Goal: Task Accomplishment & Management: Manage account settings

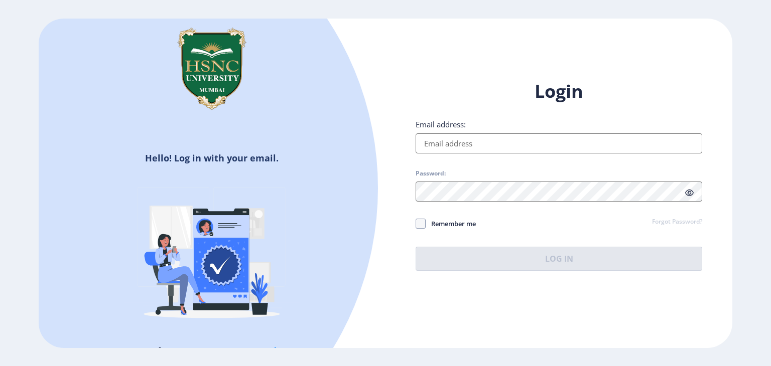
click at [461, 148] on input "Email address:" at bounding box center [558, 143] width 286 height 20
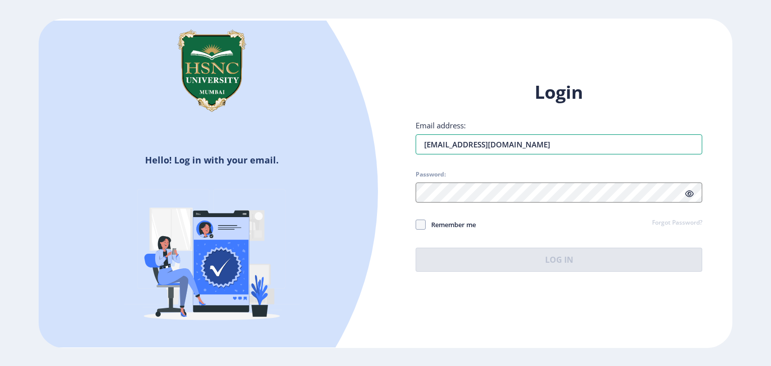
type input "[EMAIL_ADDRESS][DOMAIN_NAME]"
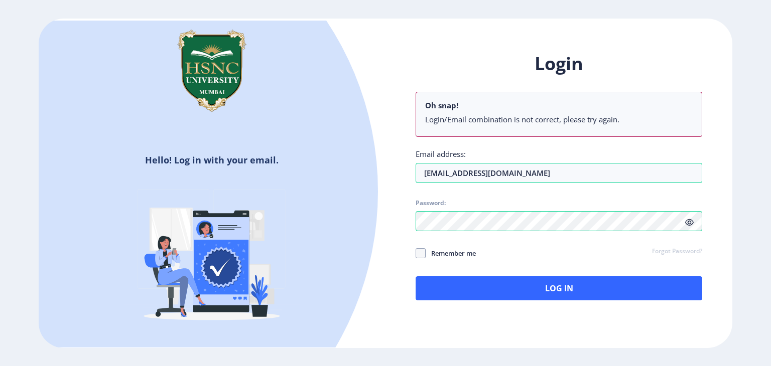
click at [688, 197] on div "Login Oh snap! Login/Email combination is not correct, please try again. Email …" at bounding box center [558, 176] width 286 height 249
click at [686, 224] on icon at bounding box center [689, 223] width 9 height 8
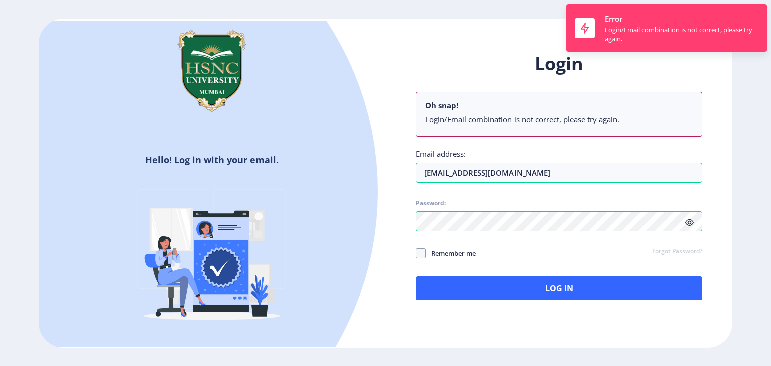
click at [681, 223] on div "Login Oh snap! Login/Email combination is not correct, please try again. Email …" at bounding box center [558, 176] width 286 height 249
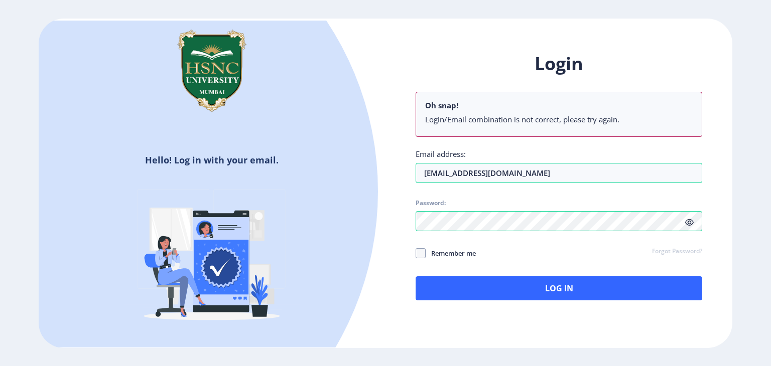
click at [674, 252] on link "Forgot Password?" at bounding box center [677, 251] width 50 height 9
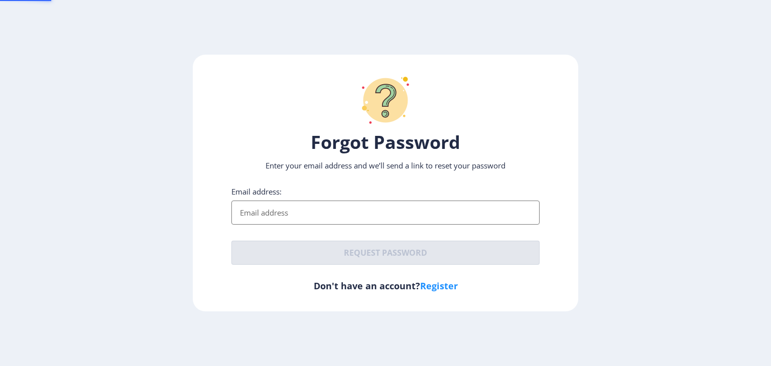
click at [674, 252] on ngx-request-password-page "Forgot Password Enter your email address and we’ll send a link to reset your pa…" at bounding box center [385, 183] width 771 height 257
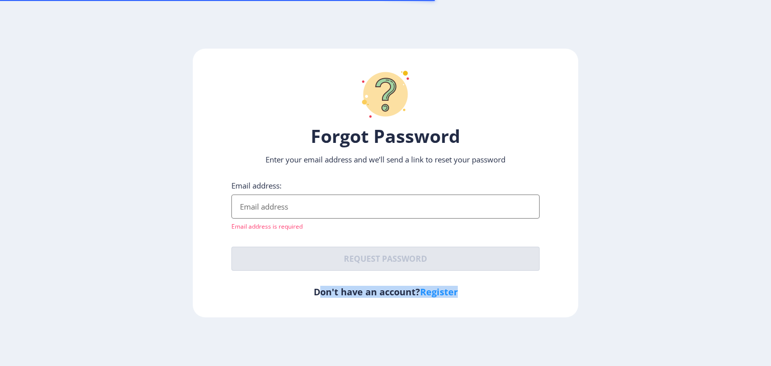
click at [674, 252] on ngx-request-password-page "Forgot Password Enter your email address and we’ll send a link to reset your pa…" at bounding box center [385, 183] width 771 height 269
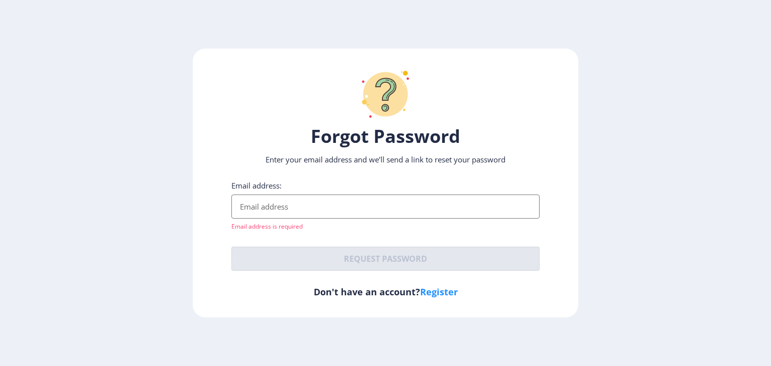
click at [275, 207] on input "Email address:" at bounding box center [385, 207] width 308 height 24
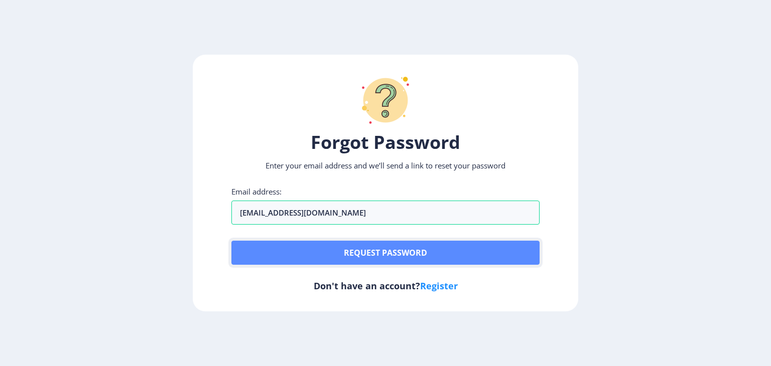
click at [344, 257] on button "Request password" at bounding box center [385, 253] width 308 height 24
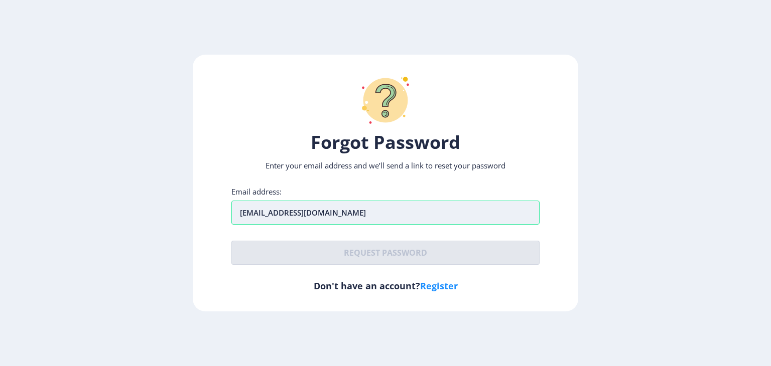
click at [429, 213] on input "[EMAIL_ADDRESS][DOMAIN_NAME]" at bounding box center [385, 213] width 308 height 24
click at [380, 217] on div "Email address: [EMAIL_ADDRESS][DOMAIN_NAME] Request password" at bounding box center [385, 226] width 308 height 78
click at [380, 217] on input "[EMAIL_ADDRESS][DOMAIN_NAME]" at bounding box center [385, 213] width 308 height 24
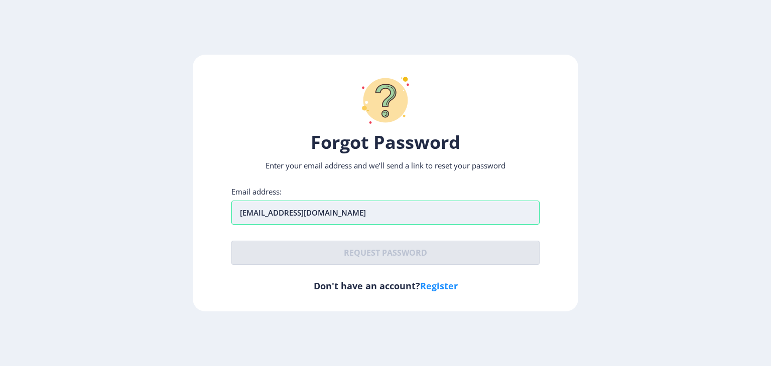
type input "[EMAIL_ADDRESS][DOMAIN_NAME]"
click at [437, 284] on div "Forgot Password Enter your email address and we’ll send a link to reset your pa…" at bounding box center [385, 183] width 385 height 257
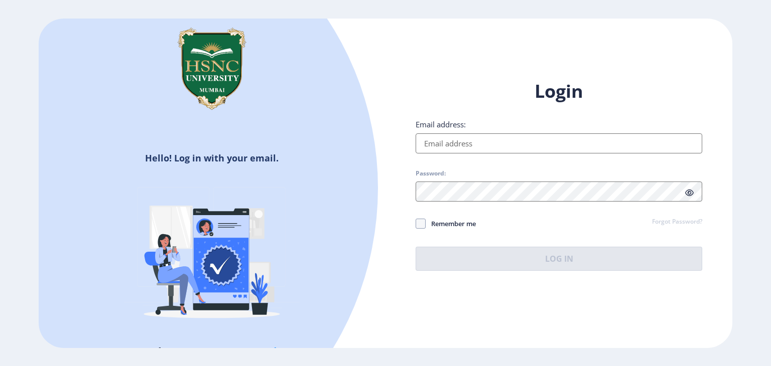
click at [540, 141] on input "Email address:" at bounding box center [558, 143] width 286 height 20
type input "[EMAIL_ADDRESS][DOMAIN_NAME]"
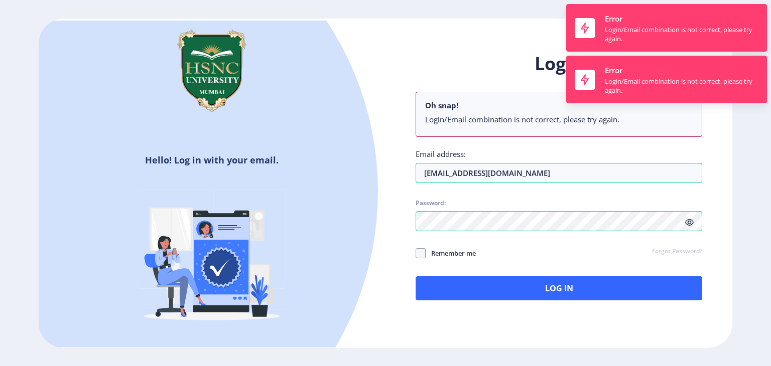
click at [511, 94] on div "Login Oh snap! Login/Email combination is not correct, please try again. Email …" at bounding box center [558, 176] width 286 height 249
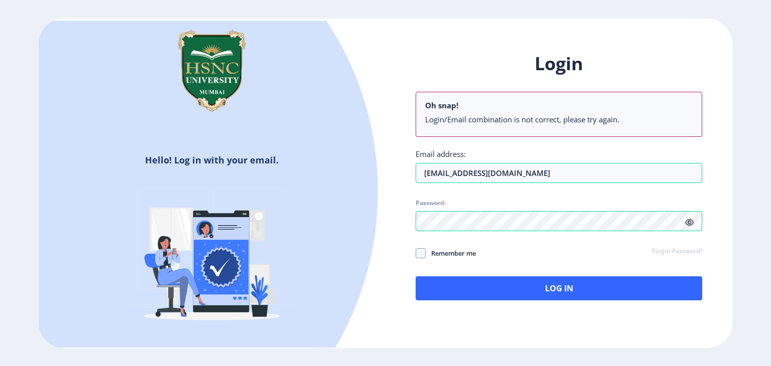
click at [687, 217] on span at bounding box center [689, 222] width 9 height 10
click at [688, 250] on link "Forgot Password?" at bounding box center [677, 251] width 50 height 9
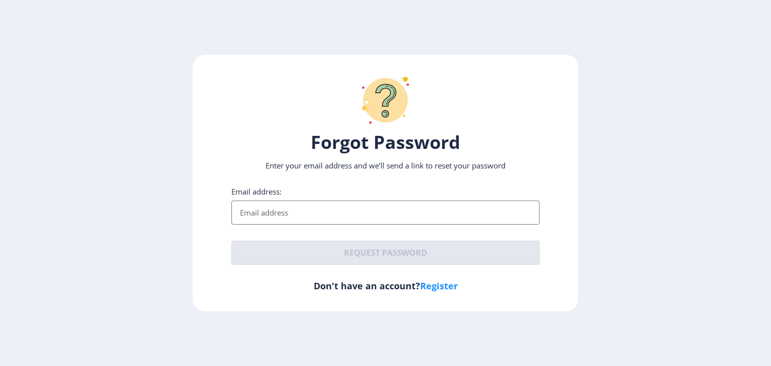
click at [356, 214] on input "Email address:" at bounding box center [385, 213] width 308 height 24
type input "[EMAIL_ADDRESS][DOMAIN_NAME]"
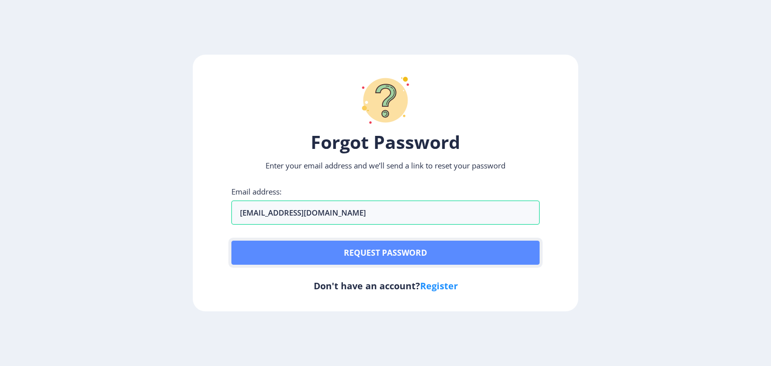
click at [349, 249] on button "Request password" at bounding box center [385, 253] width 308 height 24
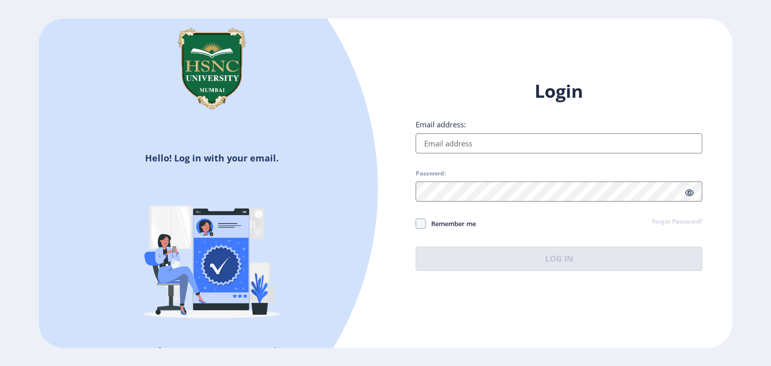
click at [460, 140] on input "Email address:" at bounding box center [558, 143] width 286 height 20
click at [436, 141] on input "Email address:" at bounding box center [558, 143] width 286 height 20
type input "[EMAIL_ADDRESS][DOMAIN_NAME]"
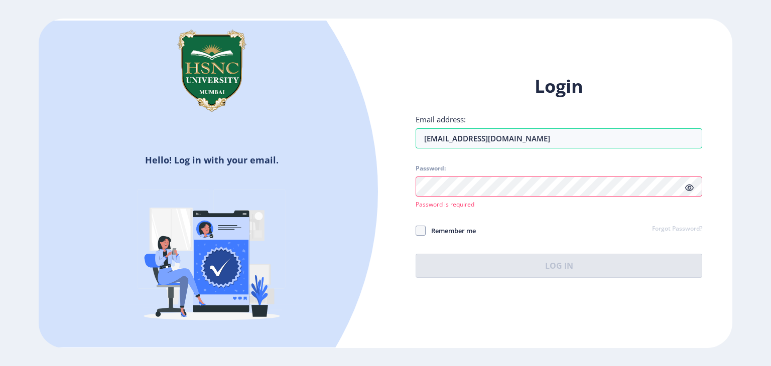
click at [669, 221] on div "Login Email address: [EMAIL_ADDRESS][DOMAIN_NAME] Password: Password is require…" at bounding box center [558, 176] width 286 height 204
click at [456, 190] on div "Login Email address: [EMAIL_ADDRESS][DOMAIN_NAME] Password: Password is require…" at bounding box center [558, 176] width 286 height 204
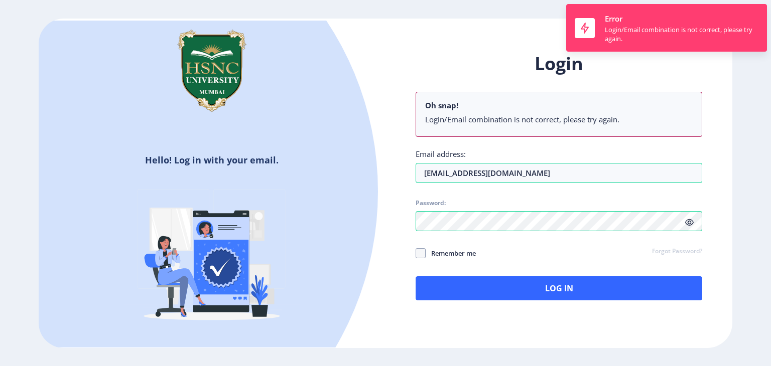
click at [670, 219] on div "Login Oh snap! Login/Email combination is not correct, please try again. Email …" at bounding box center [558, 176] width 286 height 249
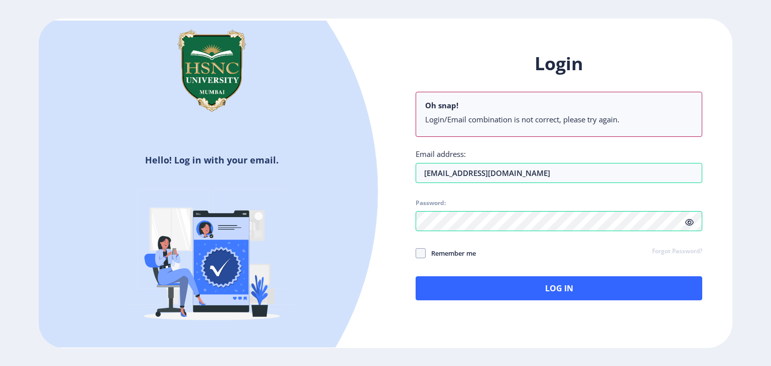
click at [688, 250] on link "Forgot Password?" at bounding box center [677, 251] width 50 height 9
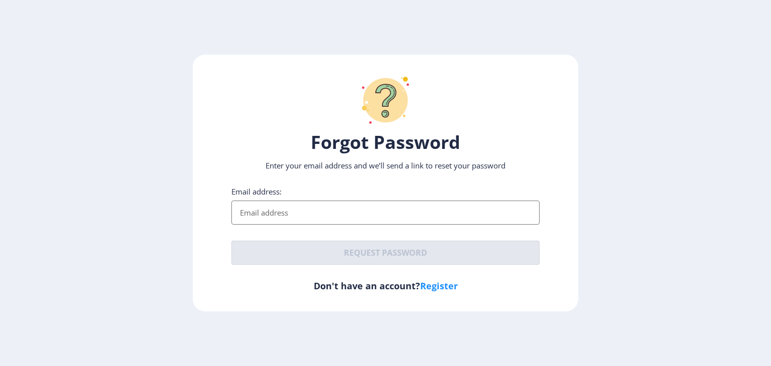
click at [328, 204] on input "Email address:" at bounding box center [385, 213] width 308 height 24
type input "[EMAIL_ADDRESS][DOMAIN_NAME]"
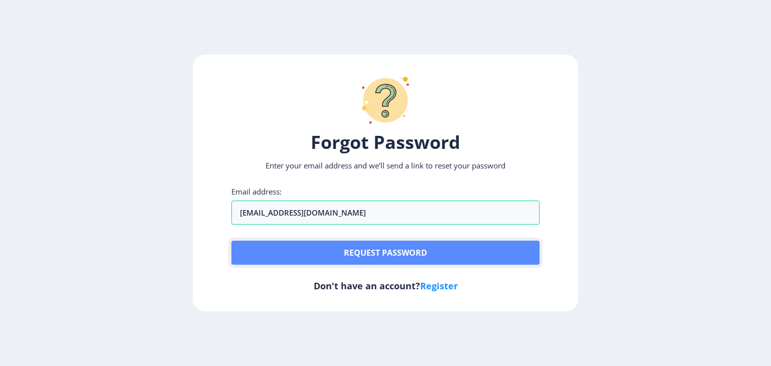
click at [335, 253] on button "Request password" at bounding box center [385, 253] width 308 height 24
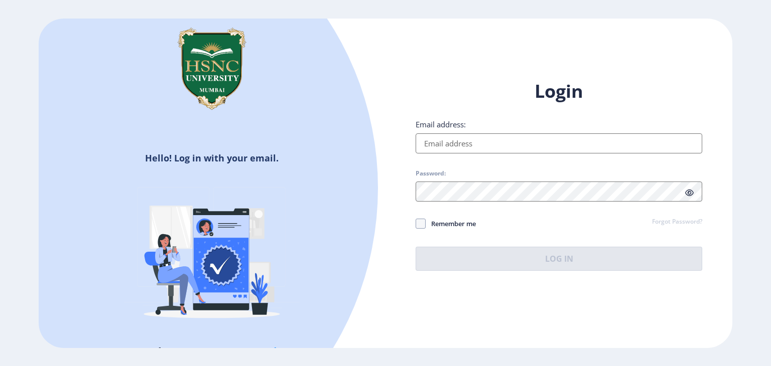
click at [477, 143] on input "Email address:" at bounding box center [558, 143] width 286 height 20
type input "[EMAIL_ADDRESS][DOMAIN_NAME]"
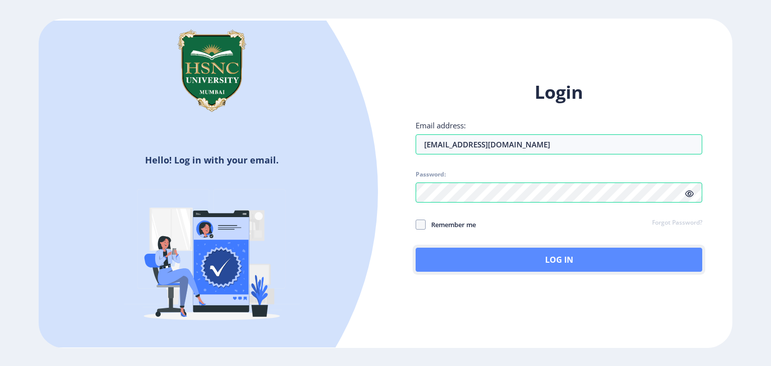
click at [495, 254] on button "Log In" at bounding box center [558, 260] width 286 height 24
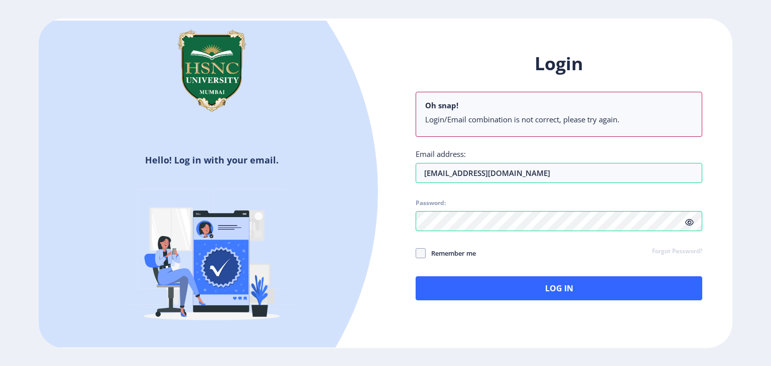
click at [688, 193] on div "Login Oh snap! Login/Email combination is not correct, please try again. Email …" at bounding box center [558, 176] width 286 height 249
click at [693, 223] on icon at bounding box center [689, 223] width 9 height 8
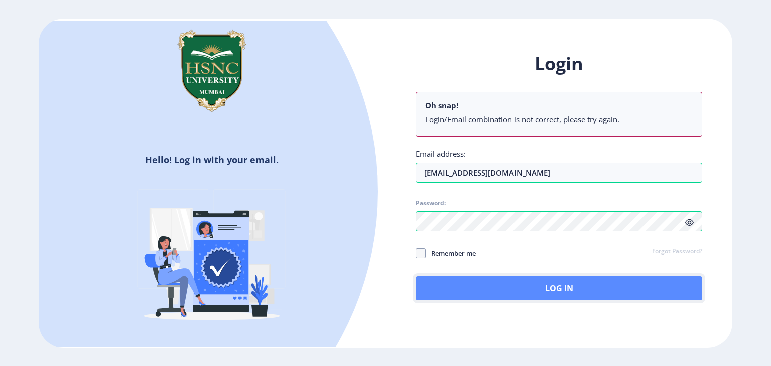
click at [469, 287] on button "Log In" at bounding box center [558, 288] width 286 height 24
